Goal: Book appointment/travel/reservation

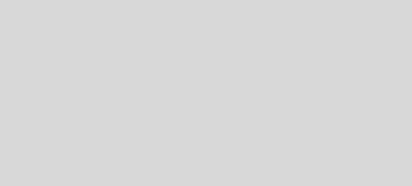
select select "es"
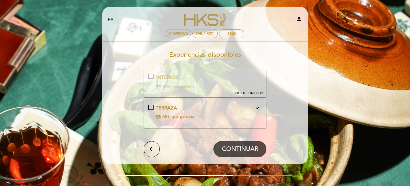
click at [149, 105] on div "TERRAZA expand_more Nuestra terraza cuenta con calefacción, toldo y manta payme…" at bounding box center [205, 112] width 114 height 15
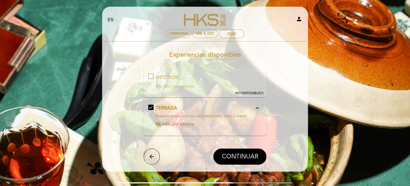
click at [226, 153] on span "CONTINUAR" at bounding box center [240, 157] width 36 height 8
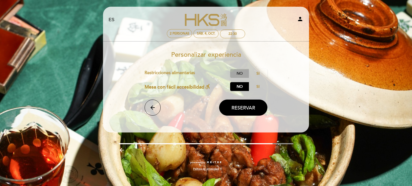
click at [238, 75] on label "No" at bounding box center [239, 73] width 19 height 9
click at [236, 73] on label "No" at bounding box center [239, 73] width 19 height 9
click at [270, 71] on form "Cargo por servicio : 0 % Nothing selected 0 % 15 % 18 % 20 % Restricciones alim…" at bounding box center [206, 92] width 198 height 47
